Goal: Find specific page/section

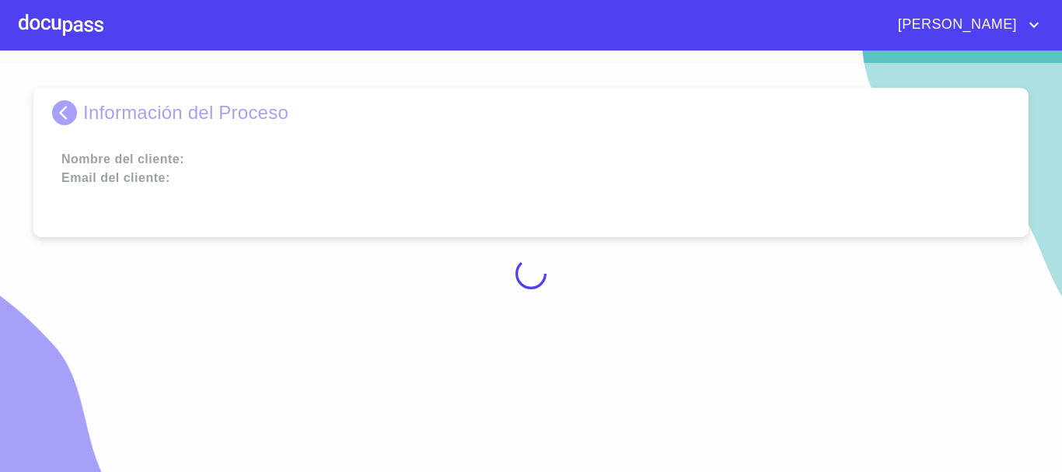
scroll to position [17, 0]
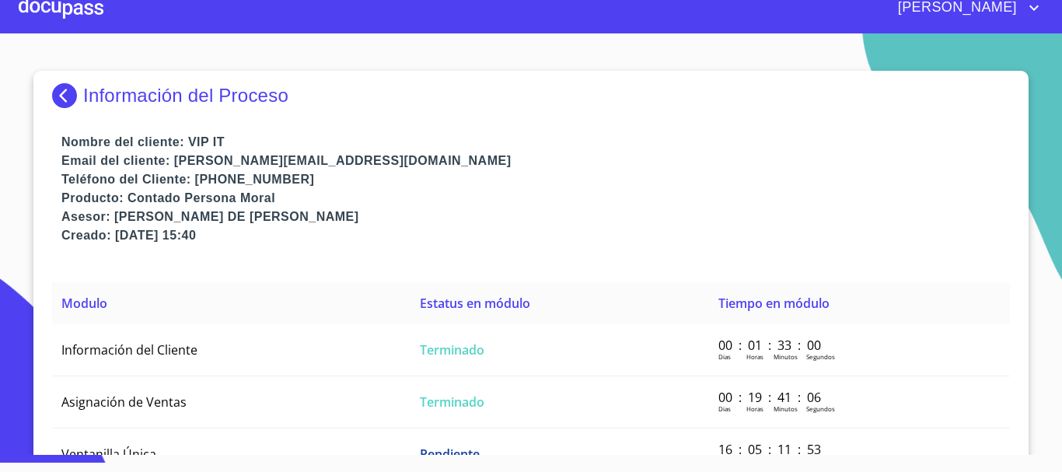
click at [67, 95] on img at bounding box center [67, 95] width 31 height 25
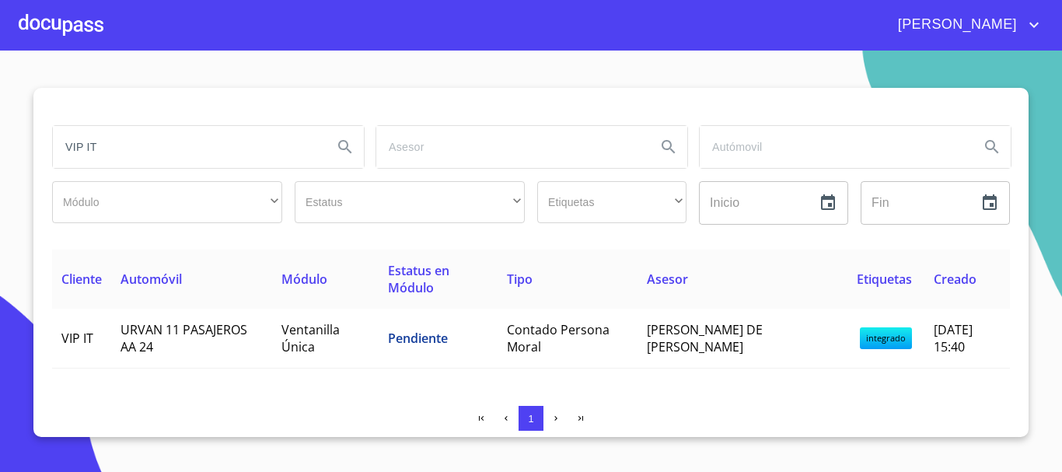
click at [180, 145] on input "VIP IT" at bounding box center [186, 147] width 267 height 42
type input "V"
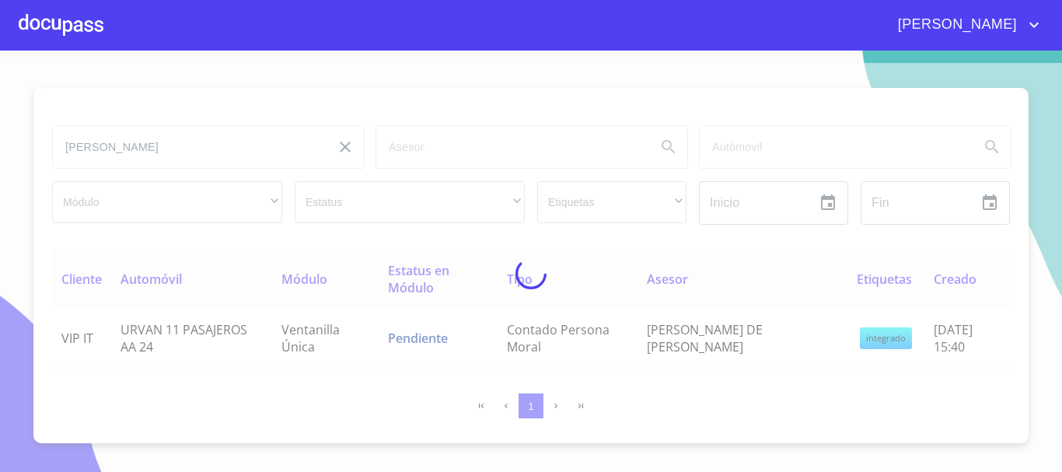
click at [126, 156] on div at bounding box center [531, 273] width 1062 height 421
click at [123, 142] on div at bounding box center [531, 273] width 1062 height 421
click at [119, 148] on div at bounding box center [531, 273] width 1062 height 421
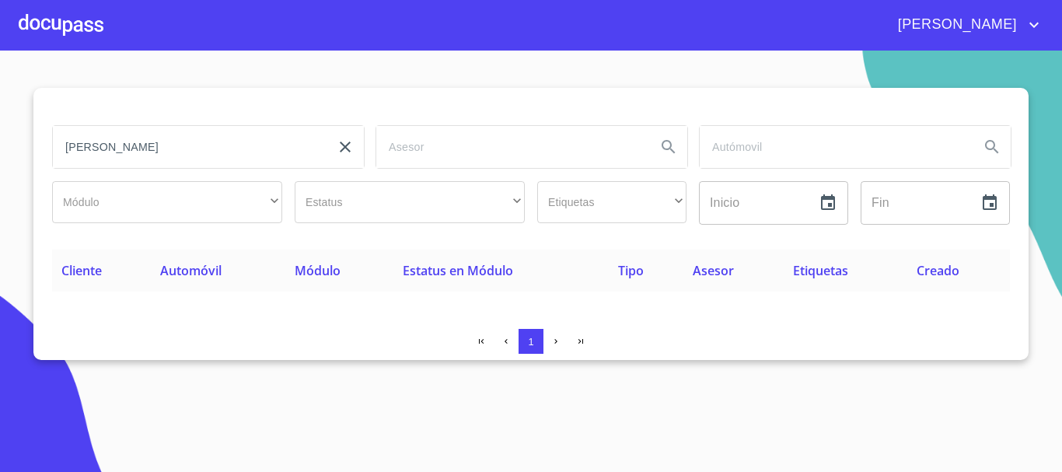
click at [121, 153] on input "[PERSON_NAME]" at bounding box center [186, 147] width 267 height 42
click at [129, 152] on input "[PERSON_NAME]" at bounding box center [186, 147] width 267 height 42
type input "[PERSON_NAME]"
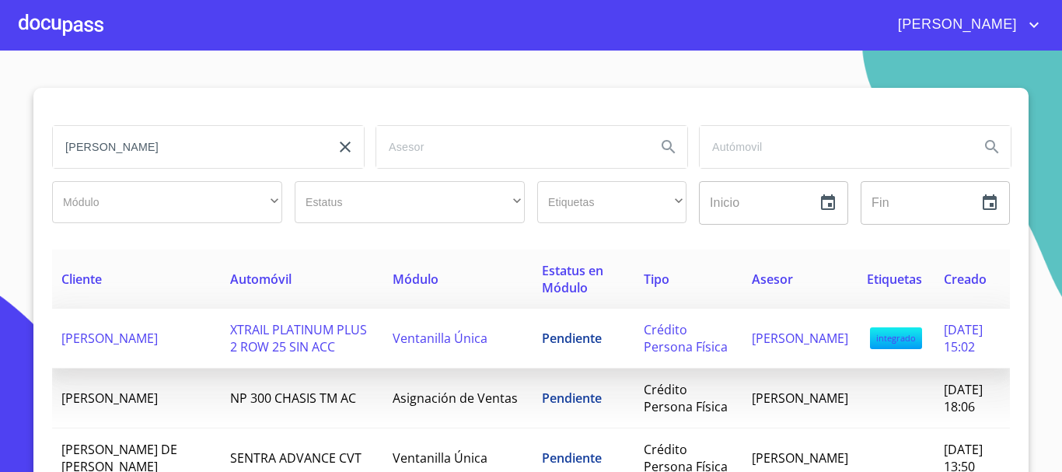
click at [542, 347] on span "Pendiente" at bounding box center [572, 338] width 60 height 17
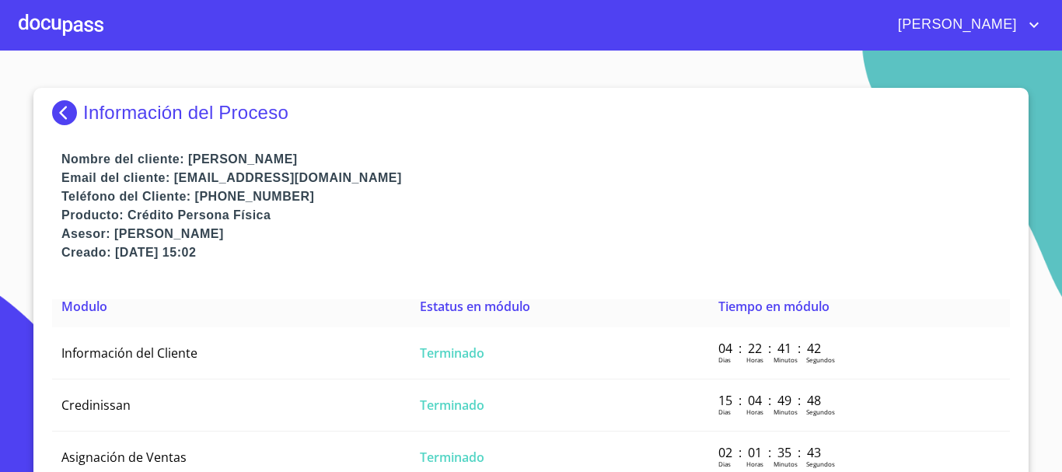
scroll to position [70, 0]
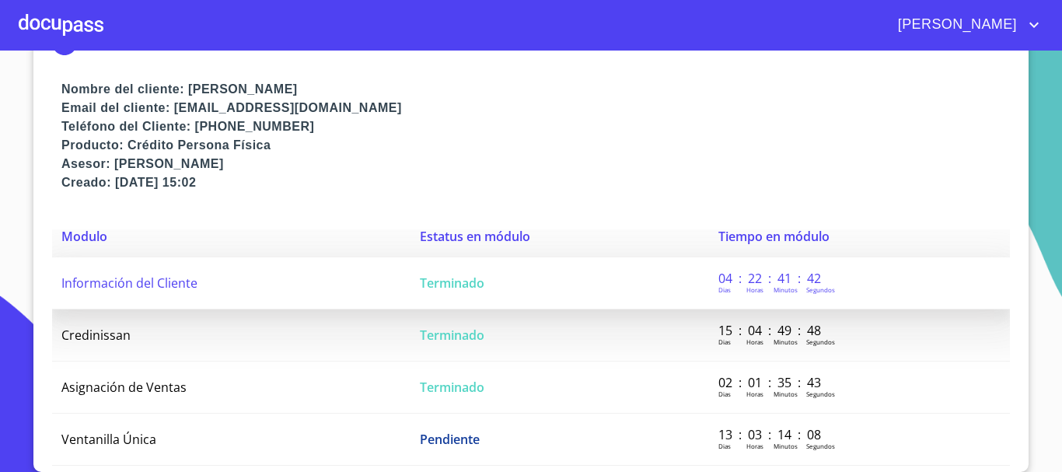
click at [511, 282] on td "Terminado" at bounding box center [560, 283] width 299 height 52
